Goal: Task Accomplishment & Management: Complete application form

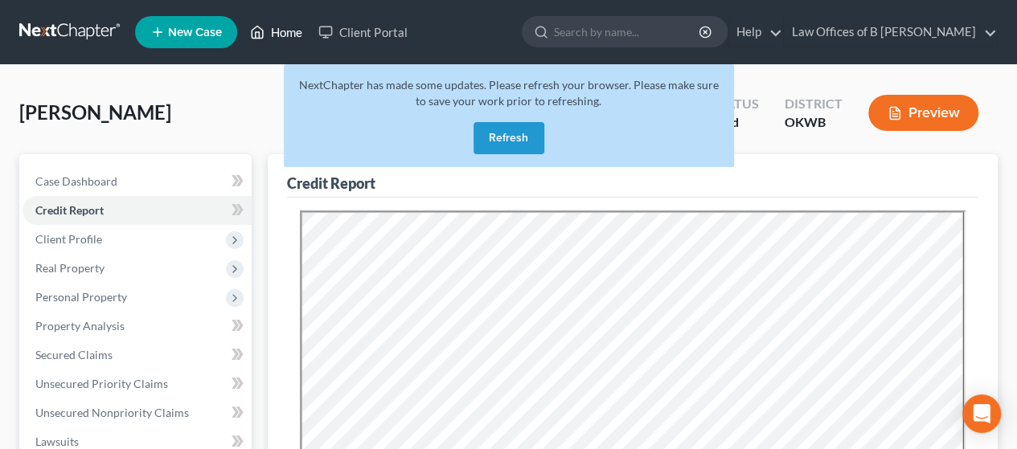
click at [283, 33] on link "Home" at bounding box center [276, 32] width 68 height 29
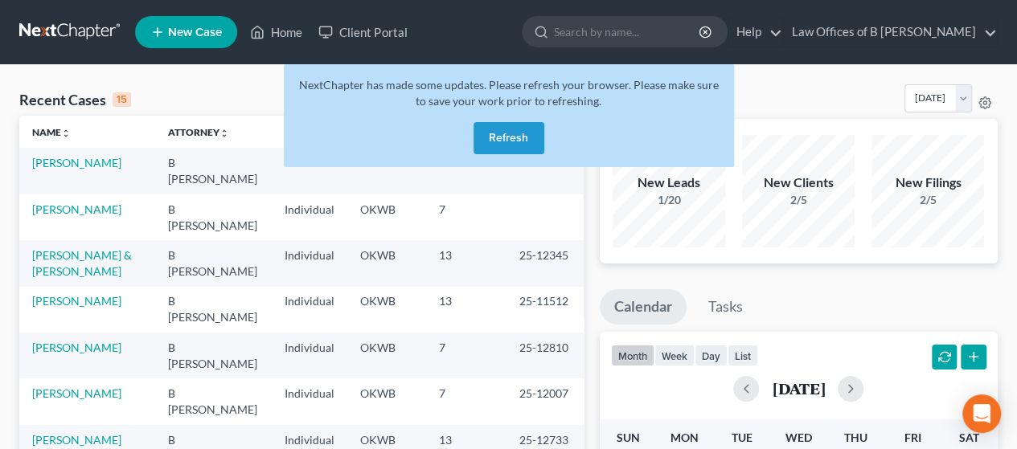
click at [512, 143] on button "Refresh" at bounding box center [508, 138] width 71 height 32
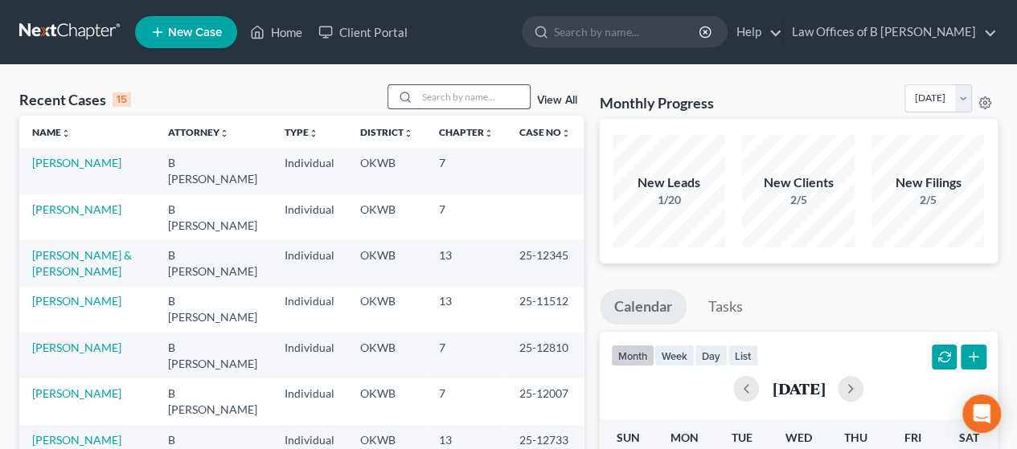
click at [428, 94] on input "search" at bounding box center [473, 96] width 113 height 23
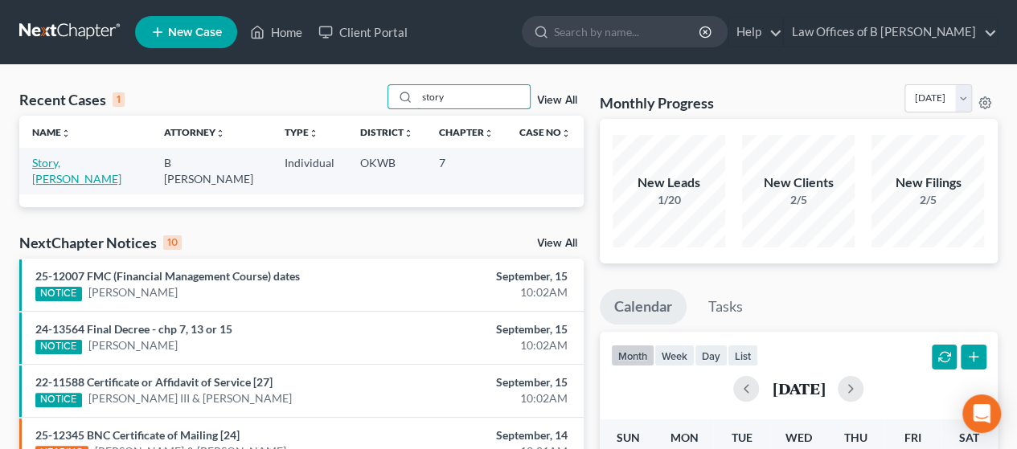
type input "story"
click at [61, 162] on link "Story, [PERSON_NAME]" at bounding box center [76, 171] width 89 height 30
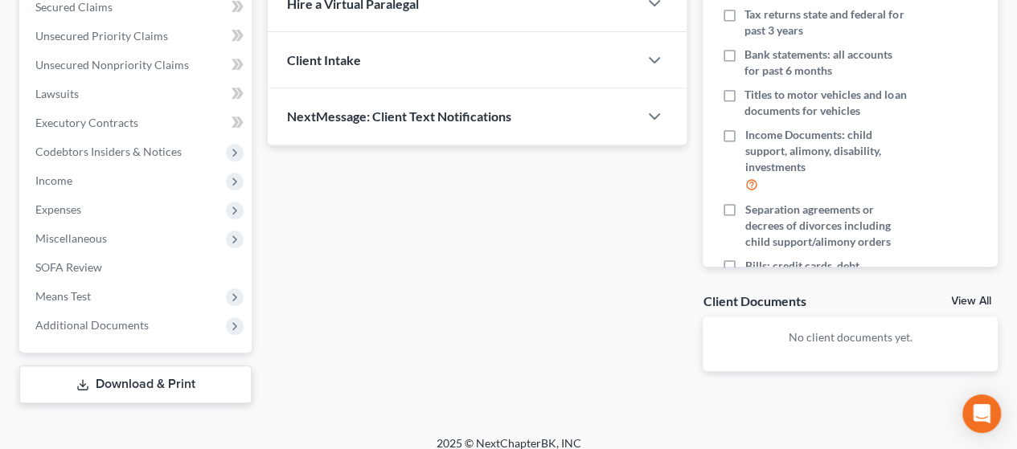
scroll to position [361, 0]
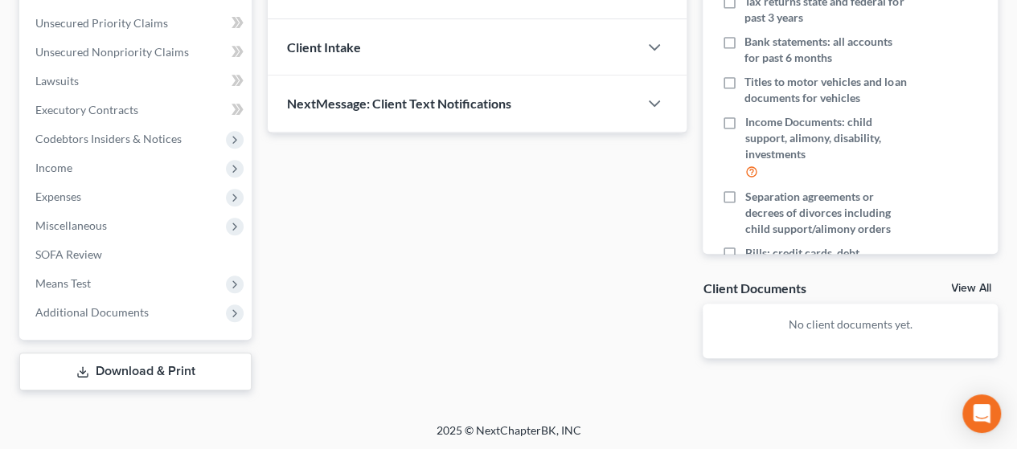
click at [973, 289] on link "View All" at bounding box center [971, 288] width 40 height 11
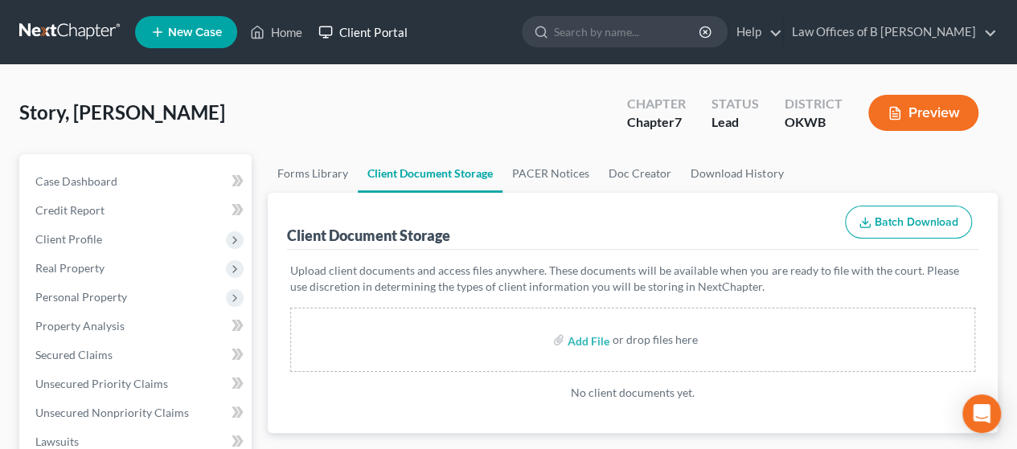
click at [371, 32] on link "Client Portal" at bounding box center [362, 32] width 104 height 29
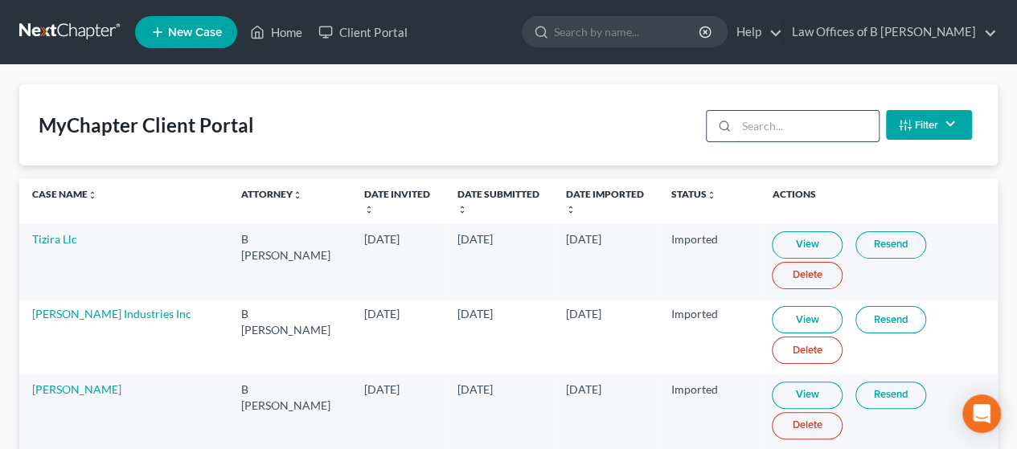
click at [844, 122] on input "search" at bounding box center [807, 126] width 142 height 31
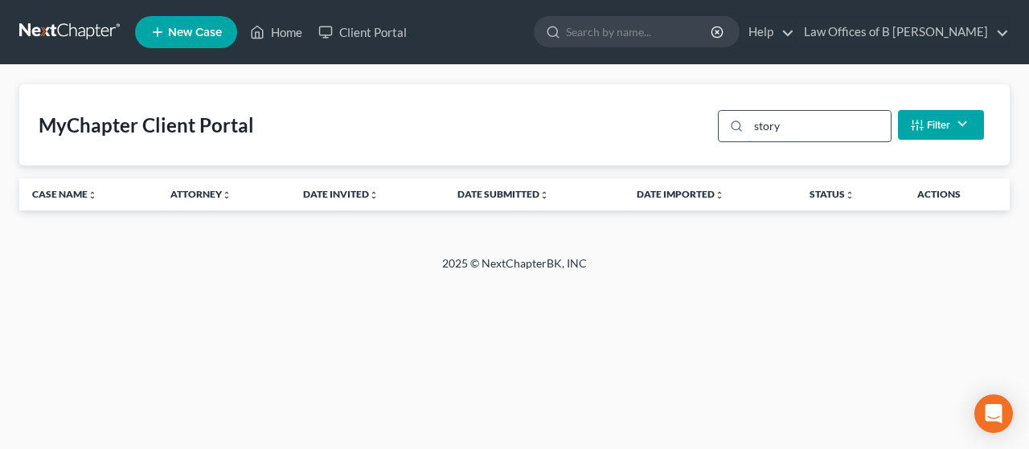
type input "story"
click at [295, 30] on link "Home" at bounding box center [276, 32] width 68 height 29
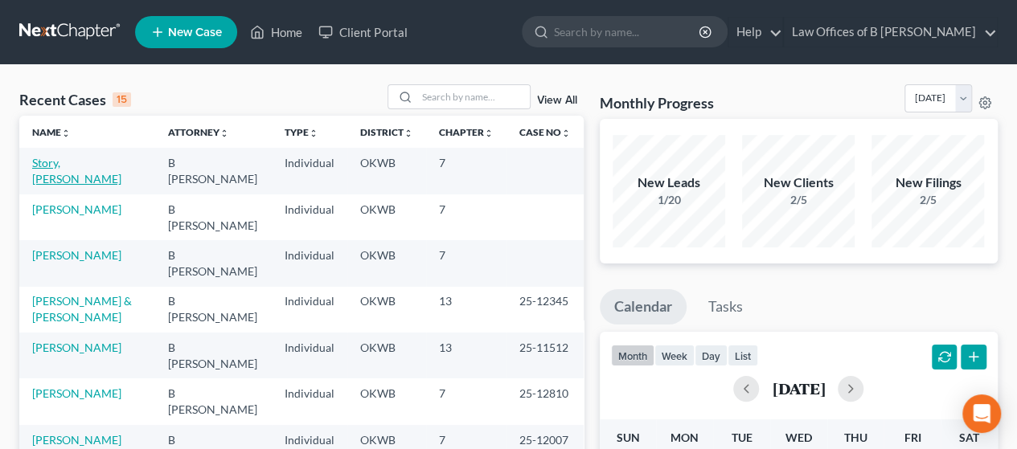
click at [64, 163] on link "Story, [PERSON_NAME]" at bounding box center [76, 171] width 89 height 30
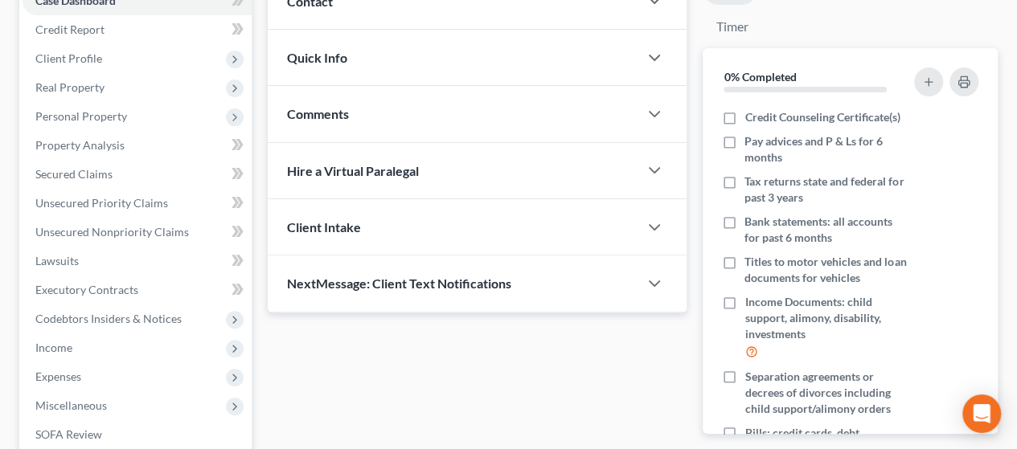
scroll to position [199, 0]
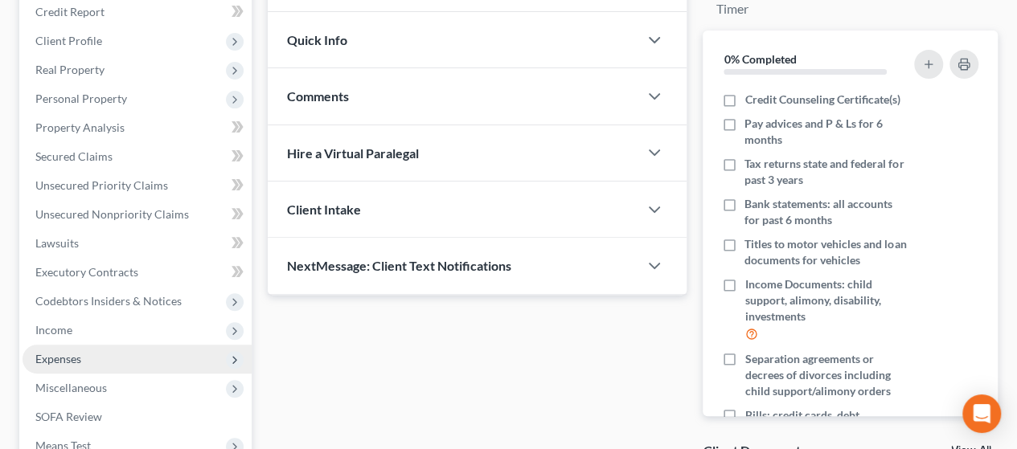
click at [185, 354] on span "Expenses" at bounding box center [137, 359] width 229 height 29
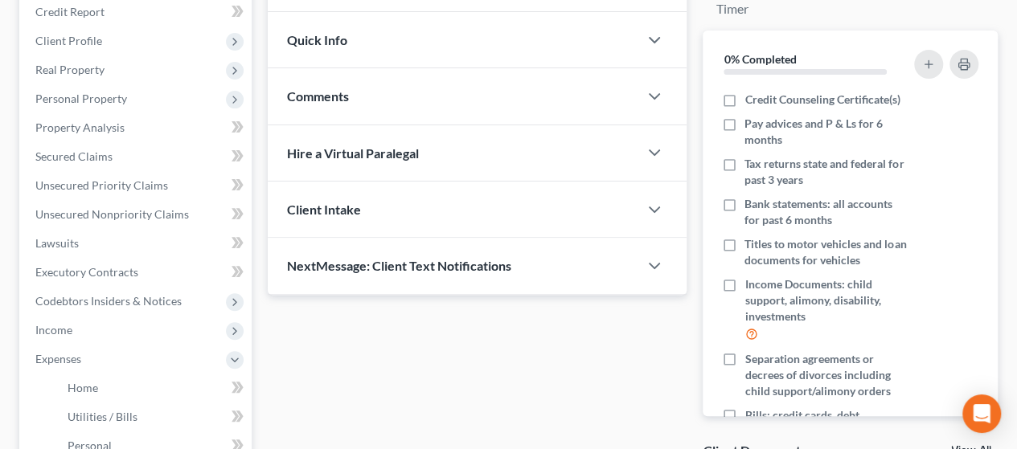
scroll to position [563, 0]
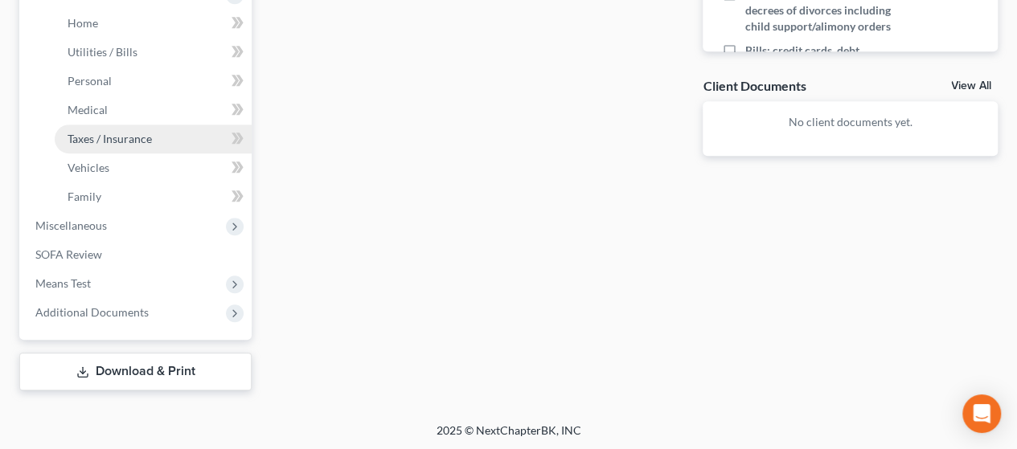
click at [129, 145] on link "Taxes / Insurance" at bounding box center [153, 139] width 197 height 29
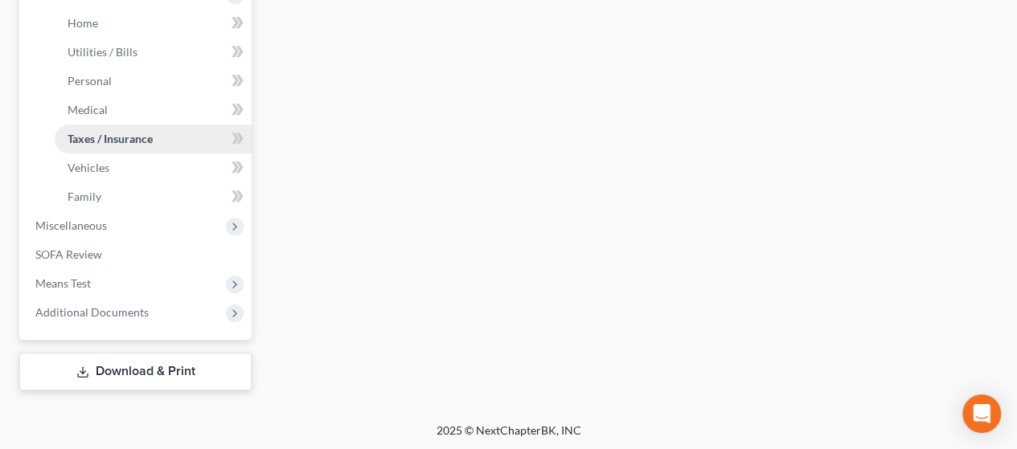
type input "0.00"
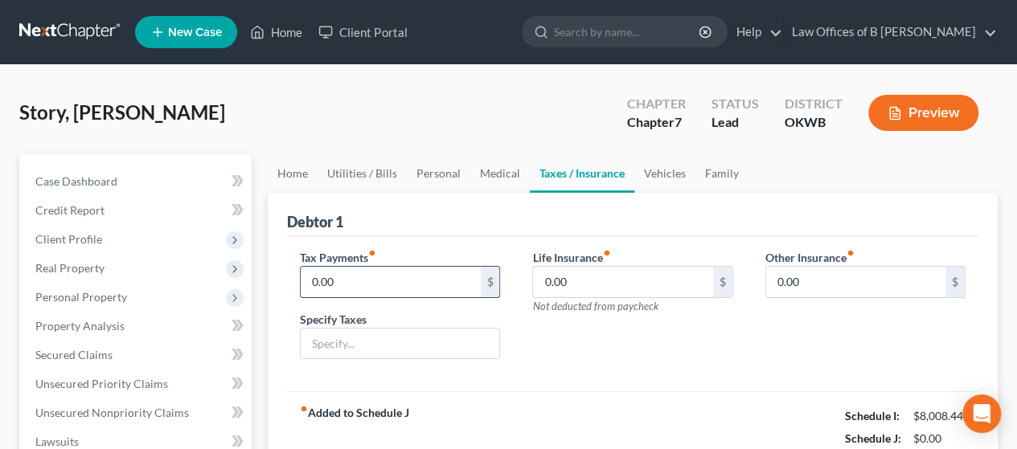
click at [368, 274] on input "0.00" at bounding box center [390, 282] width 179 height 31
type input "650"
click at [362, 345] on input "text" at bounding box center [400, 344] width 199 height 31
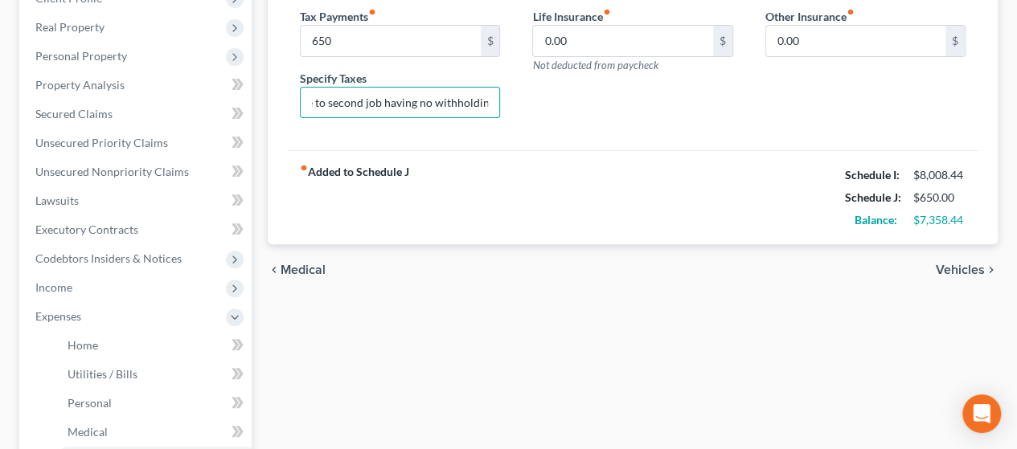
scroll to position [244, 0]
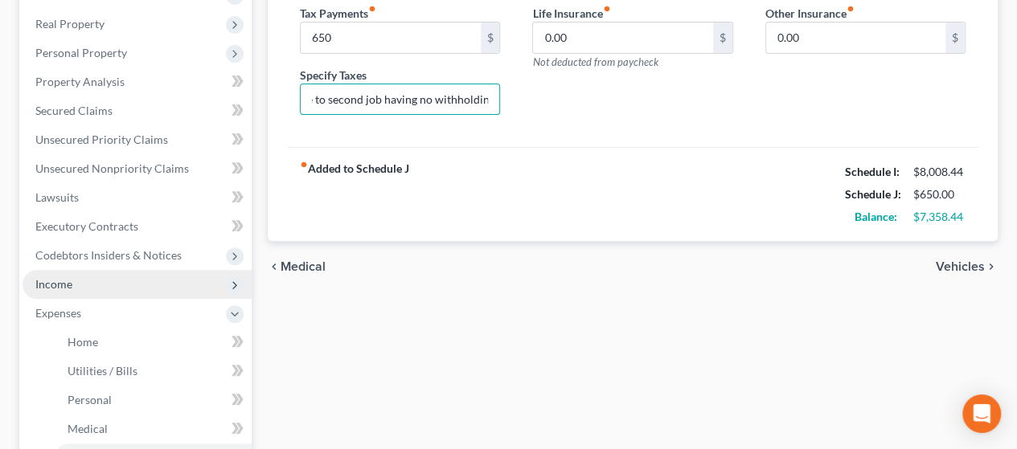
type input "tax savings due to second job having no withholding"
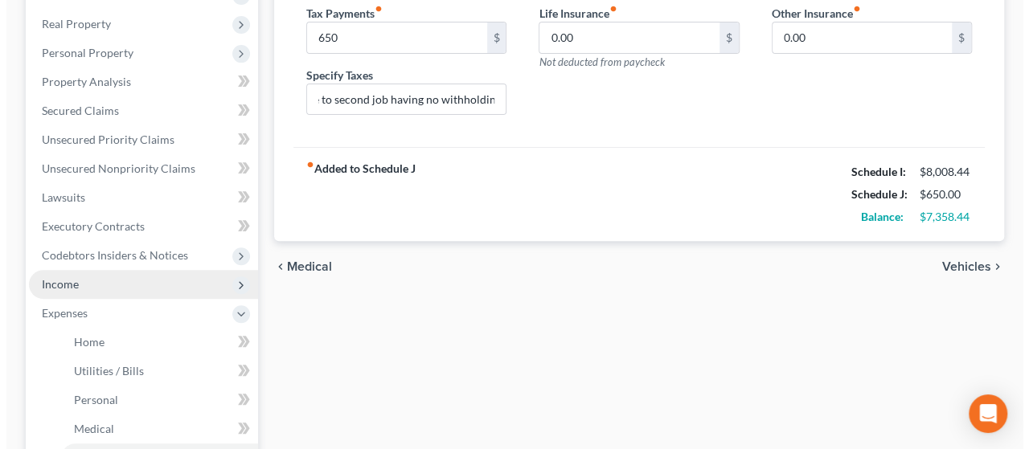
scroll to position [0, 0]
click at [100, 282] on span "Income" at bounding box center [137, 284] width 229 height 29
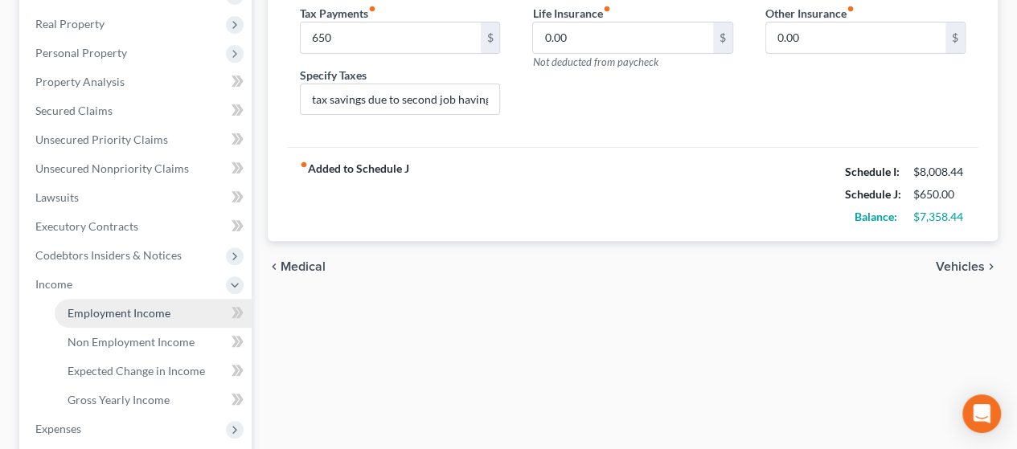
click at [96, 313] on span "Employment Income" at bounding box center [119, 313] width 103 height 14
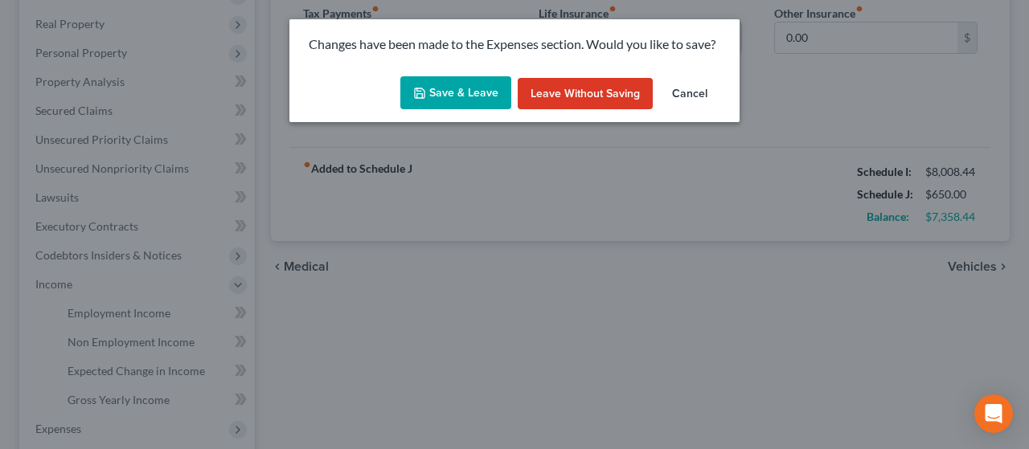
click at [483, 93] on button "Save & Leave" at bounding box center [455, 93] width 111 height 34
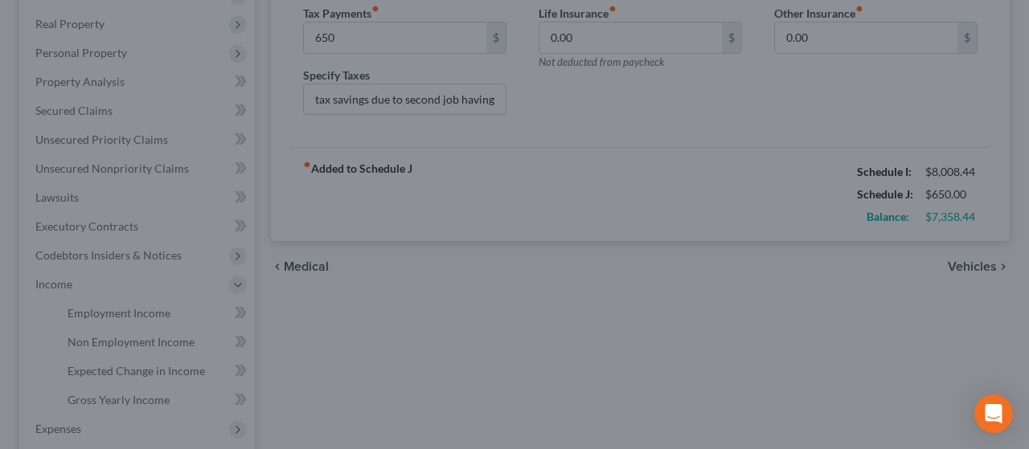
type input "650.00"
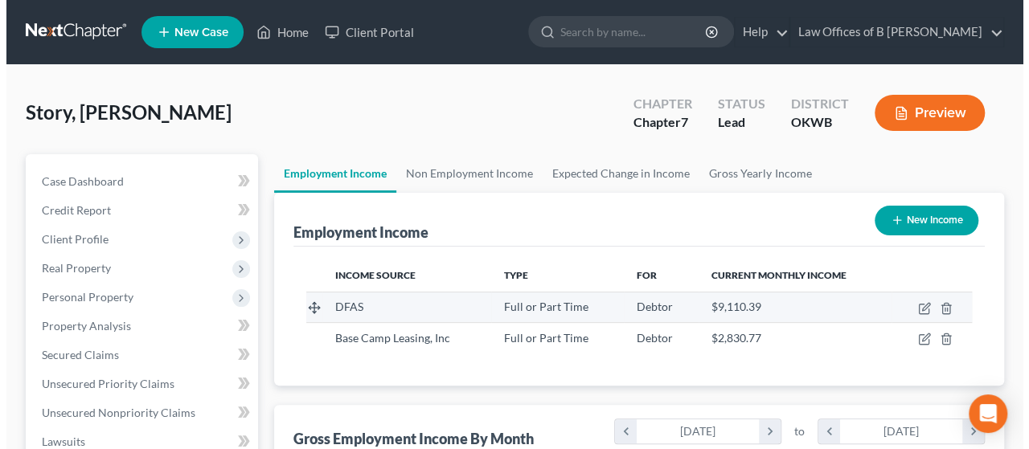
scroll to position [286, 407]
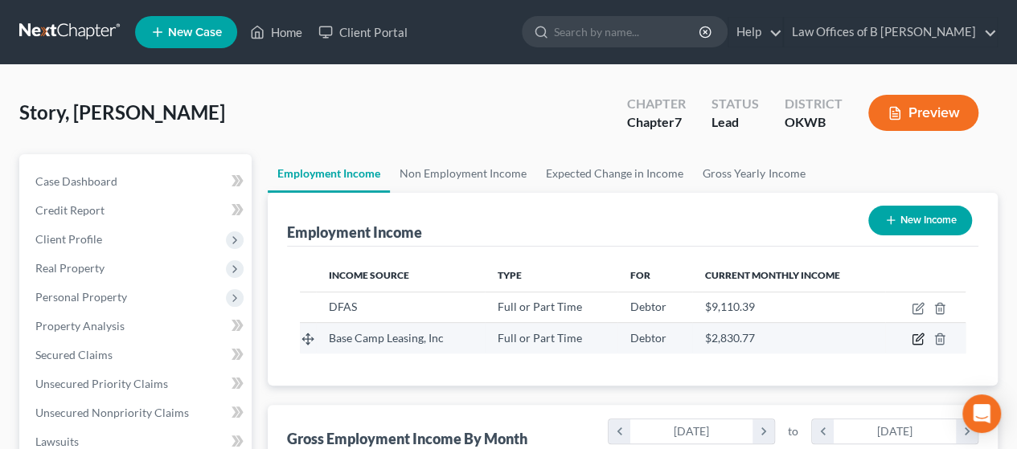
click at [917, 338] on icon "button" at bounding box center [917, 339] width 13 height 13
select select "0"
select select "15"
select select "0"
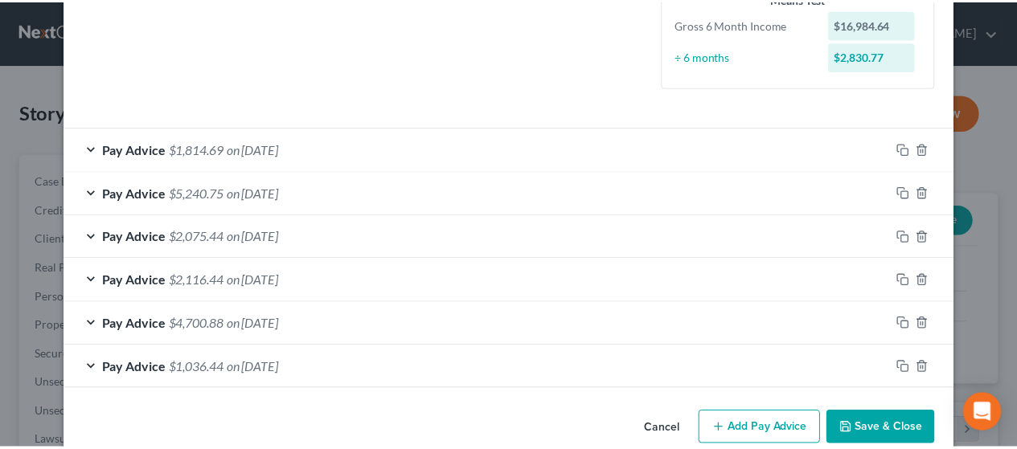
scroll to position [441, 0]
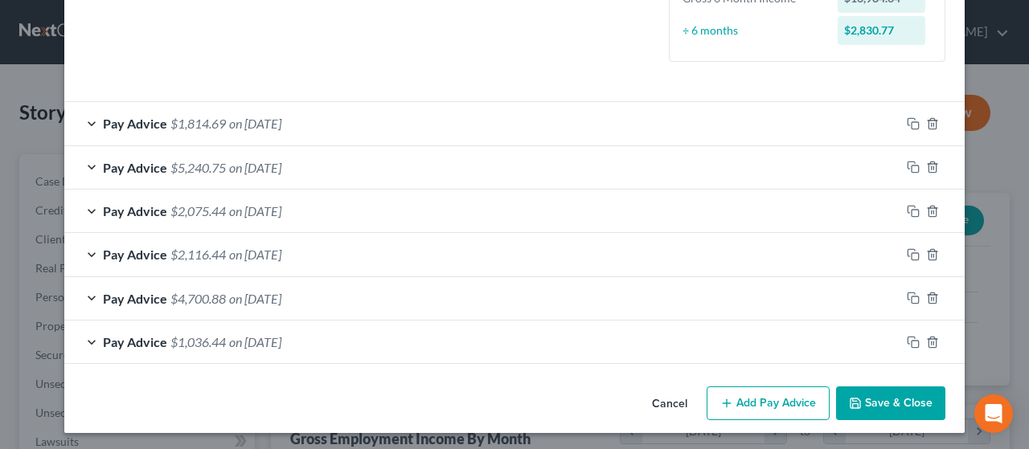
click at [882, 412] on button "Save & Close" at bounding box center [890, 404] width 109 height 34
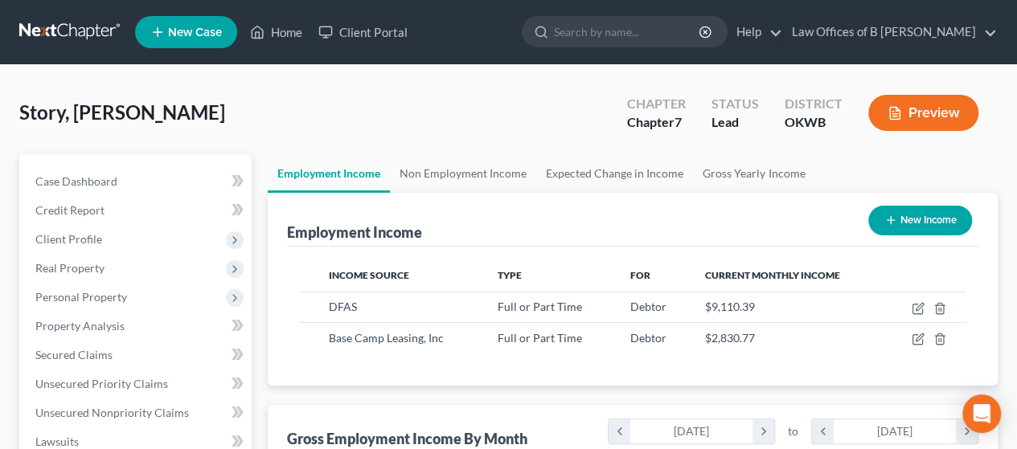
scroll to position [803394, 803273]
click at [280, 34] on link "Home" at bounding box center [276, 32] width 68 height 29
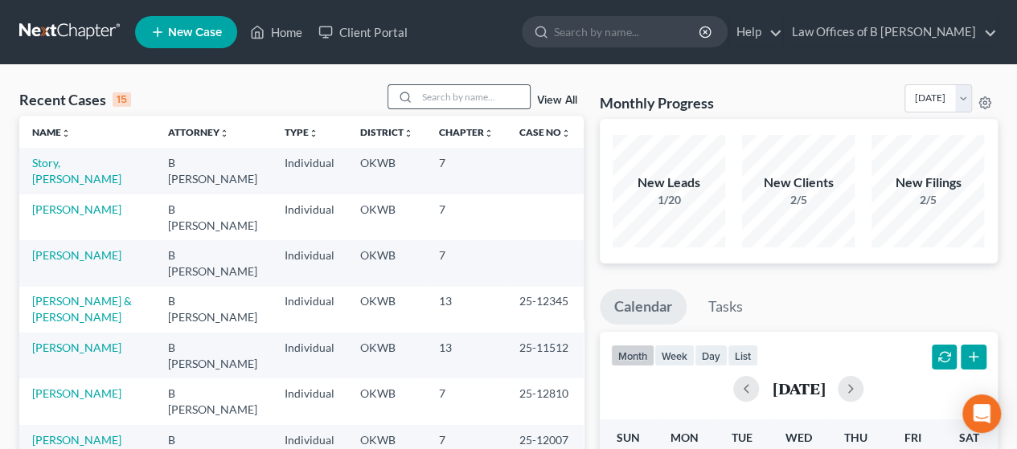
click at [417, 102] on div at bounding box center [402, 96] width 29 height 23
click at [452, 100] on input "search" at bounding box center [473, 96] width 113 height 23
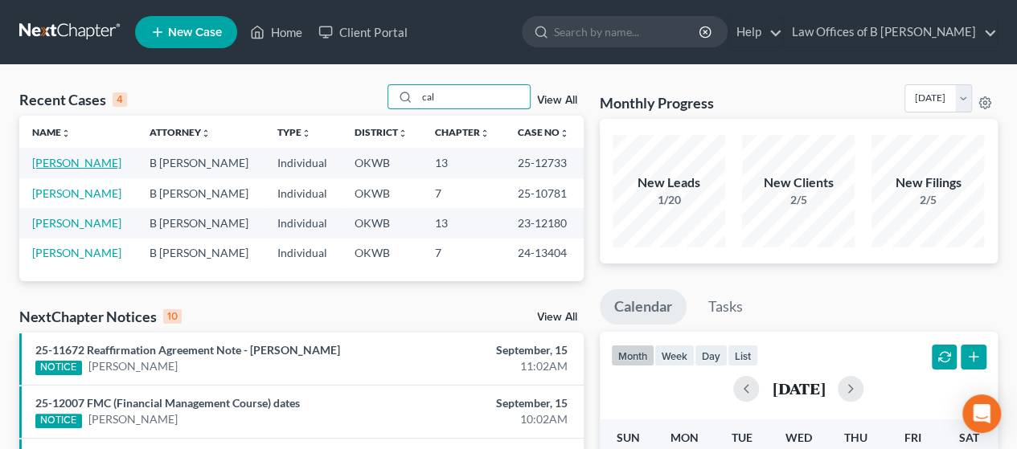
type input "cal"
click at [80, 163] on link "[PERSON_NAME]" at bounding box center [76, 163] width 89 height 14
